Goal: Navigation & Orientation: Find specific page/section

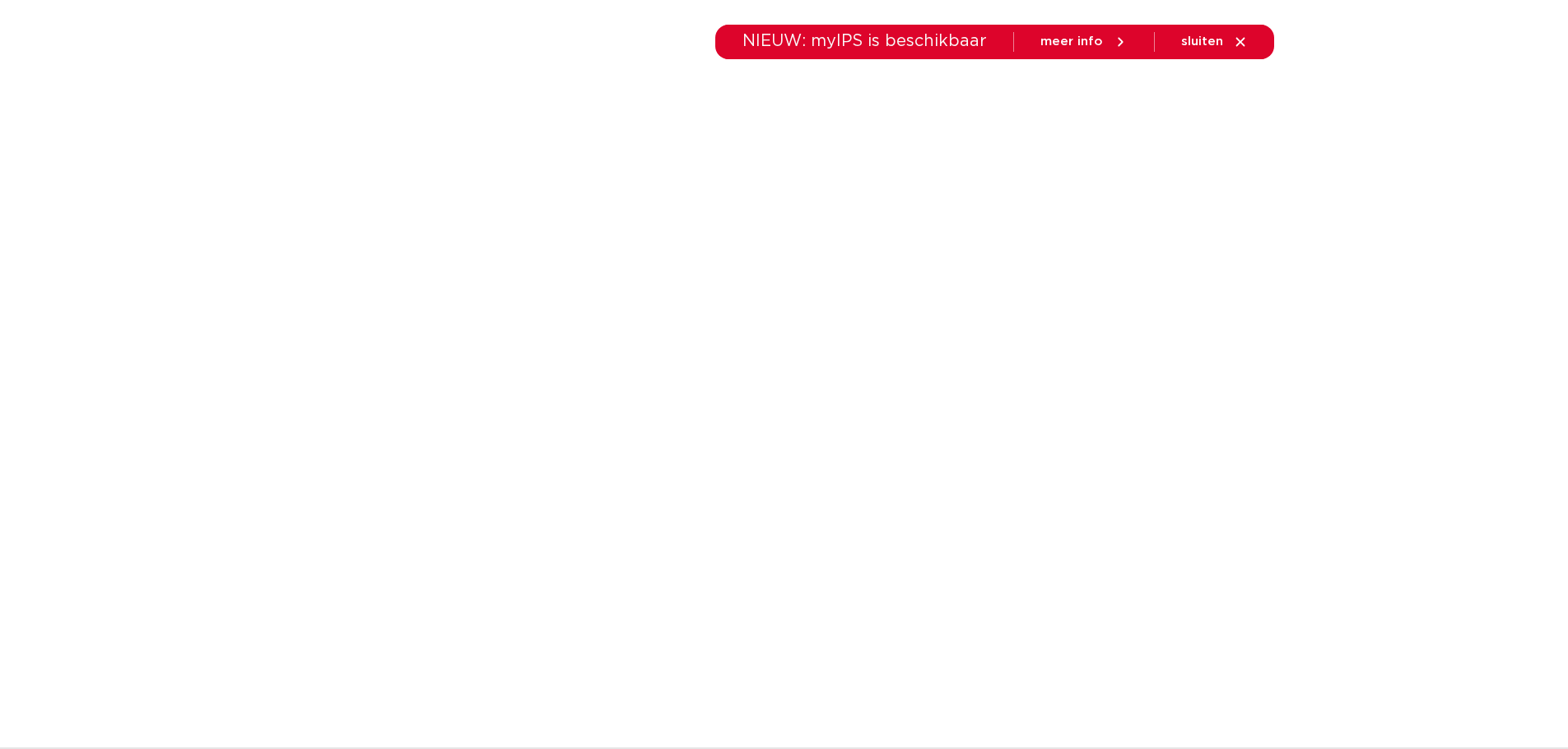
click at [626, 107] on link "producten" at bounding box center [594, 93] width 66 height 63
click at [752, 112] on li "toepassingen" at bounding box center [789, 93] width 120 height 63
click at [762, 111] on link "toepassingen" at bounding box center [789, 93] width 86 height 63
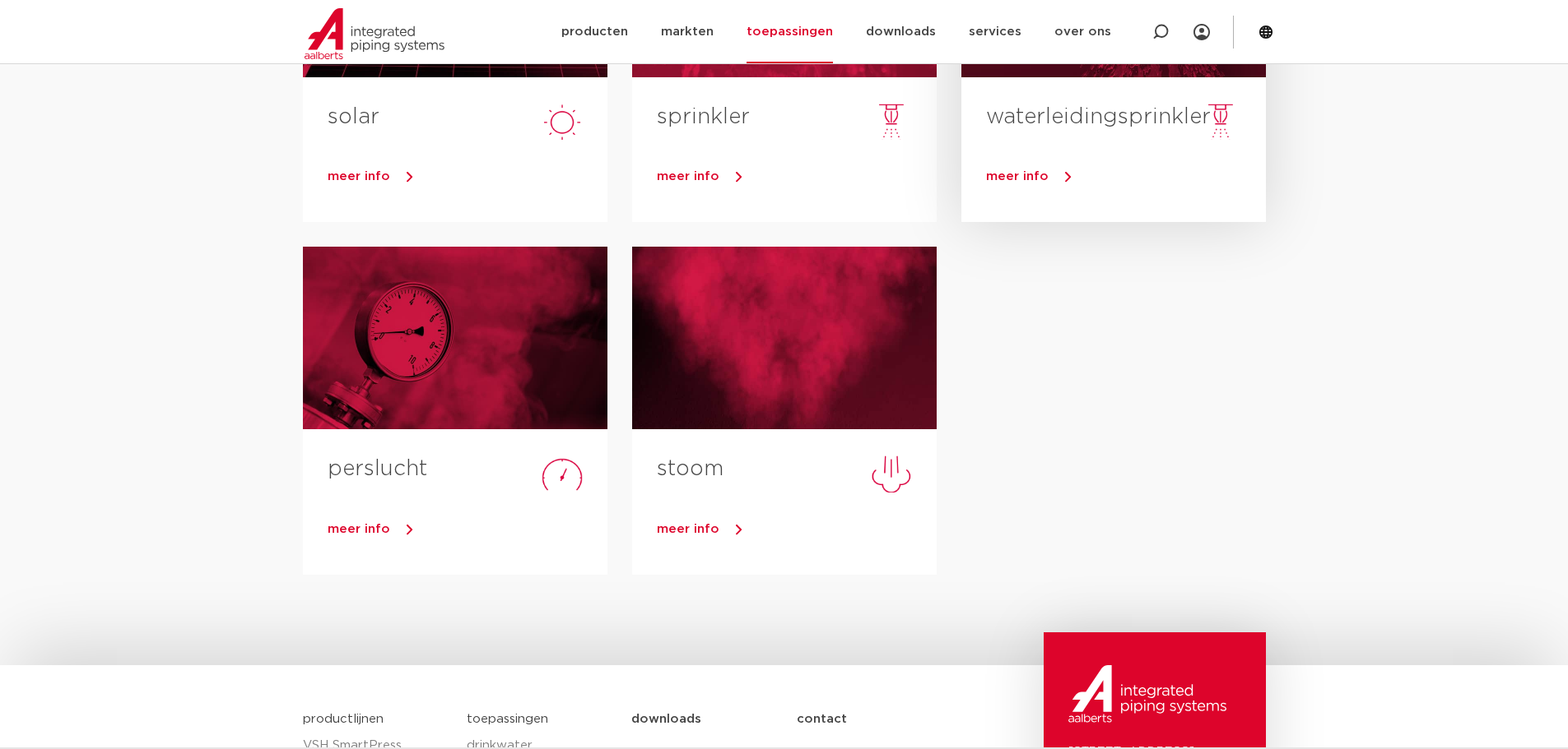
scroll to position [576, 0]
